Goal: Task Accomplishment & Management: Manage account settings

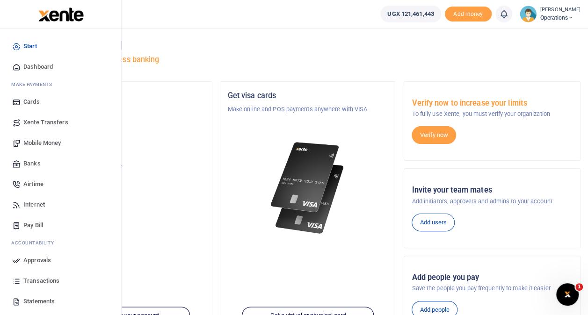
click at [32, 279] on span "Transactions" at bounding box center [41, 280] width 36 height 9
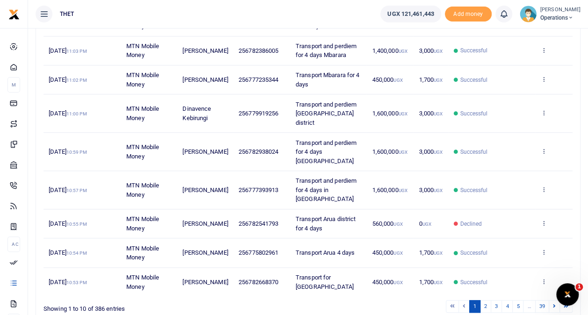
scroll to position [224, 0]
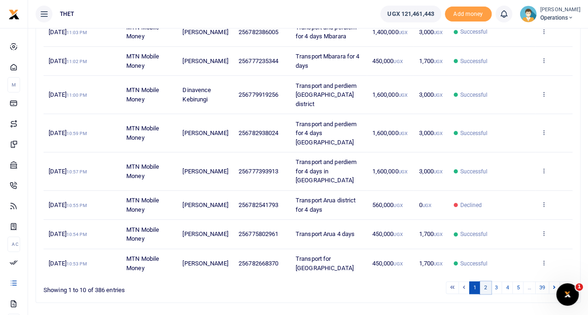
click at [489, 282] on link "2" at bounding box center [485, 288] width 11 height 13
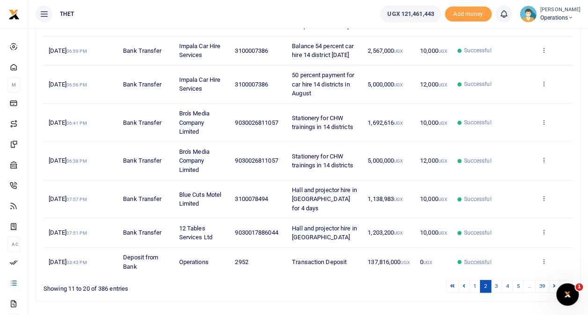
scroll to position [267, 0]
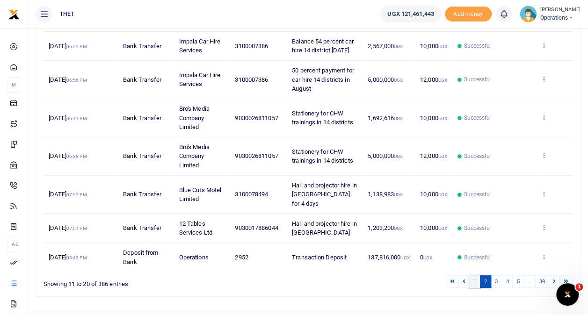
click at [477, 275] on link "1" at bounding box center [474, 281] width 11 height 13
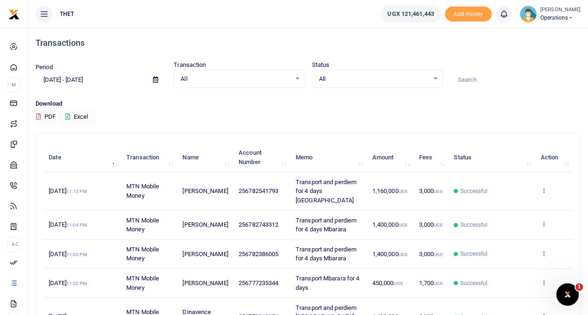
scroll to position [0, 0]
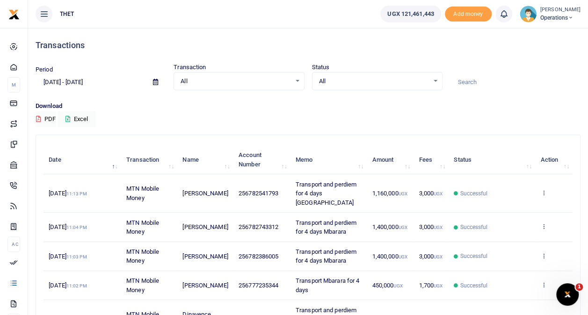
click at [544, 17] on span "Operations" at bounding box center [560, 18] width 40 height 8
click at [534, 65] on link "Logout" at bounding box center [562, 68] width 74 height 13
